Goal: Transaction & Acquisition: Purchase product/service

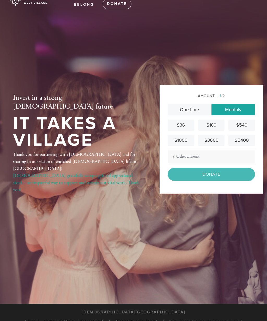
scroll to position [22, 0]
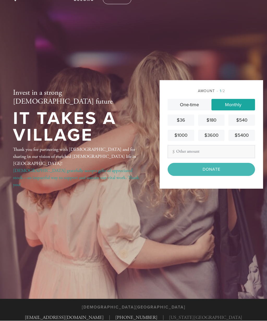
click at [188, 111] on link "One-time" at bounding box center [190, 104] width 44 height 11
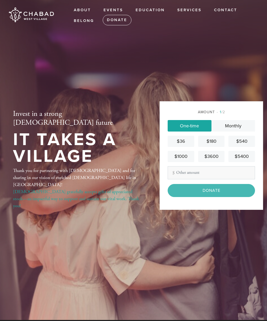
scroll to position [0, 0]
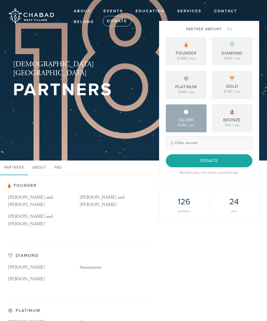
click at [214, 167] on input "Donate" at bounding box center [209, 160] width 87 height 13
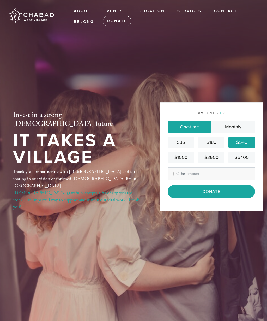
click at [221, 198] on input "Donate" at bounding box center [211, 191] width 87 height 13
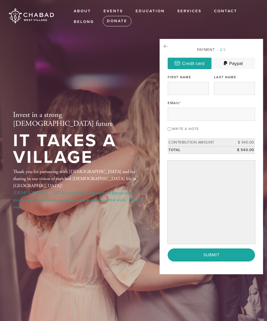
click at [168, 53] on div "Payment 2 /2 Credit card Paypal Payment Processor Pay Later Credit Card PayPal …" at bounding box center [212, 156] width 104 height 235
click at [139, 219] on div "Invest in a strong Jewish future It Takes a Village Thank you for partnering wi…" at bounding box center [78, 160] width 156 height 258
click at [118, 20] on link "Donate" at bounding box center [117, 21] width 29 height 10
